Goal: Check status

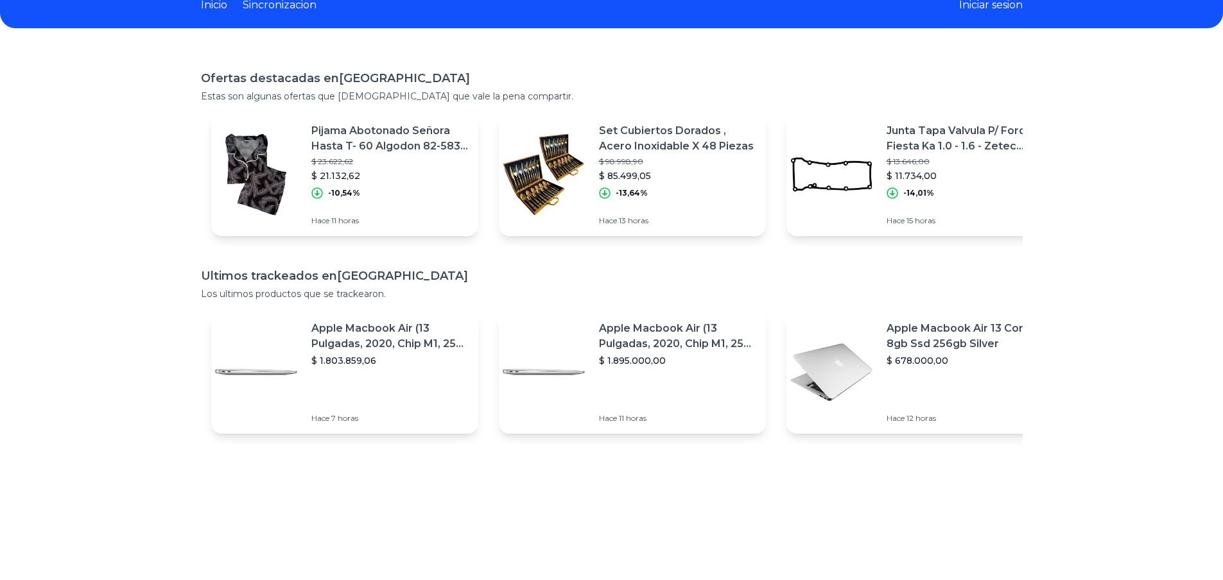
scroll to position [128, 0]
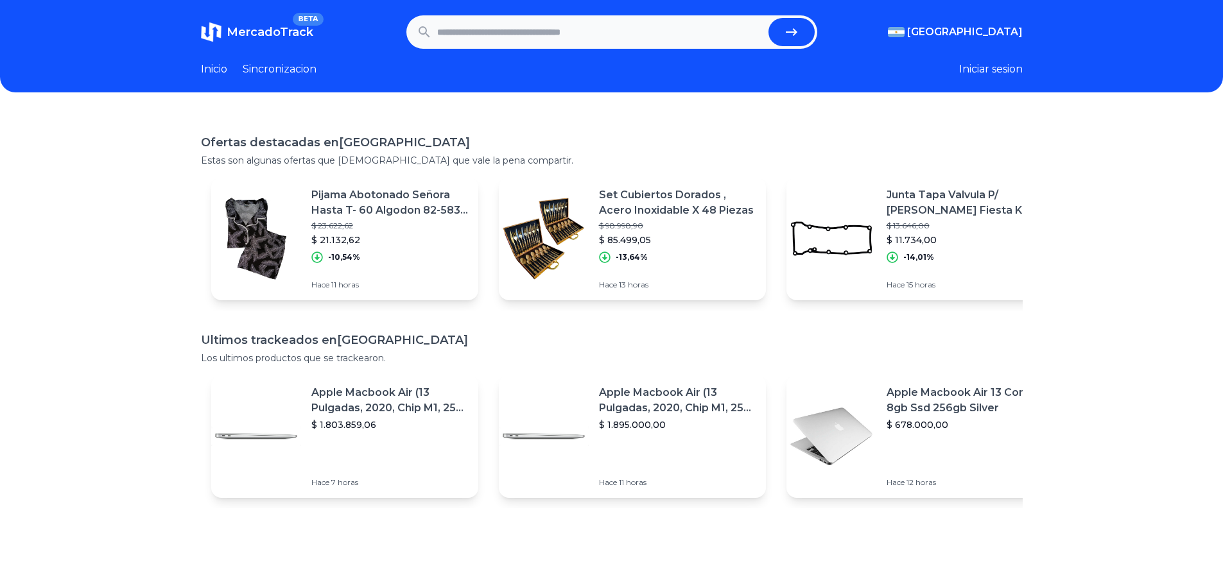
paste input "**********"
click at [794, 33] on icon "submit" at bounding box center [791, 31] width 15 height 15
type input "**********"
